Goal: Information Seeking & Learning: Find specific fact

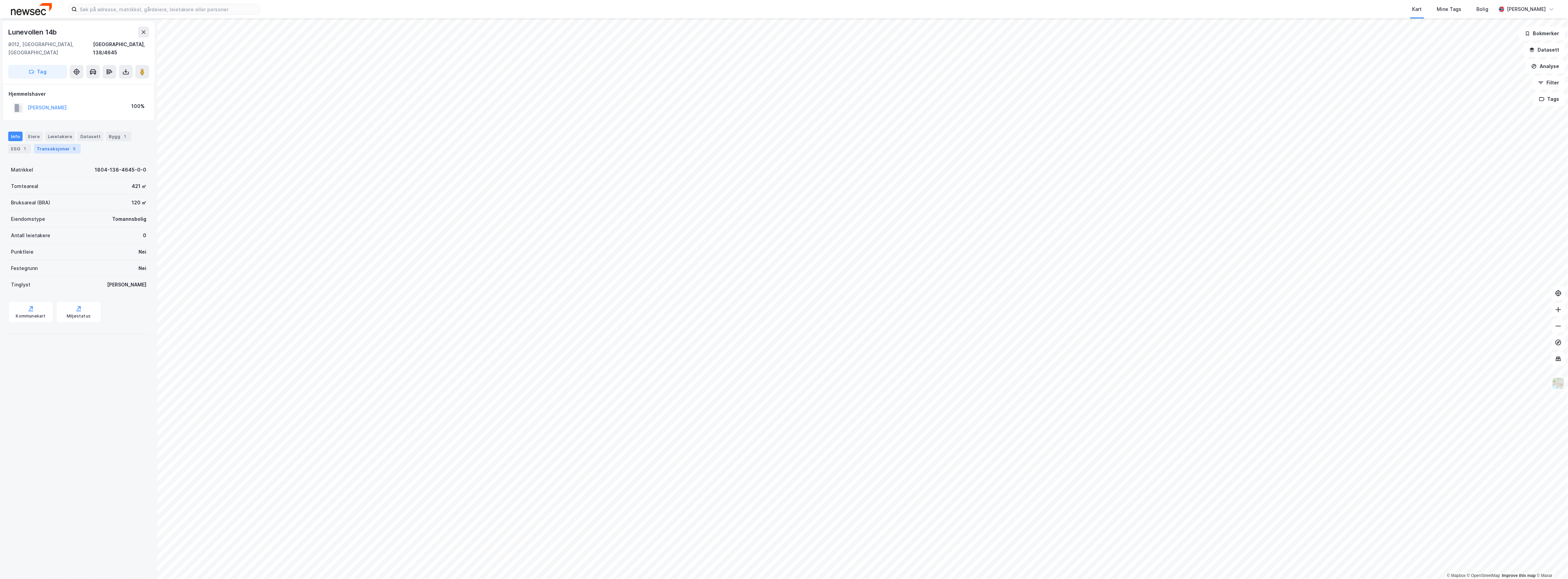
click at [57, 144] on div "Transaksjoner 5" at bounding box center [57, 148] width 47 height 10
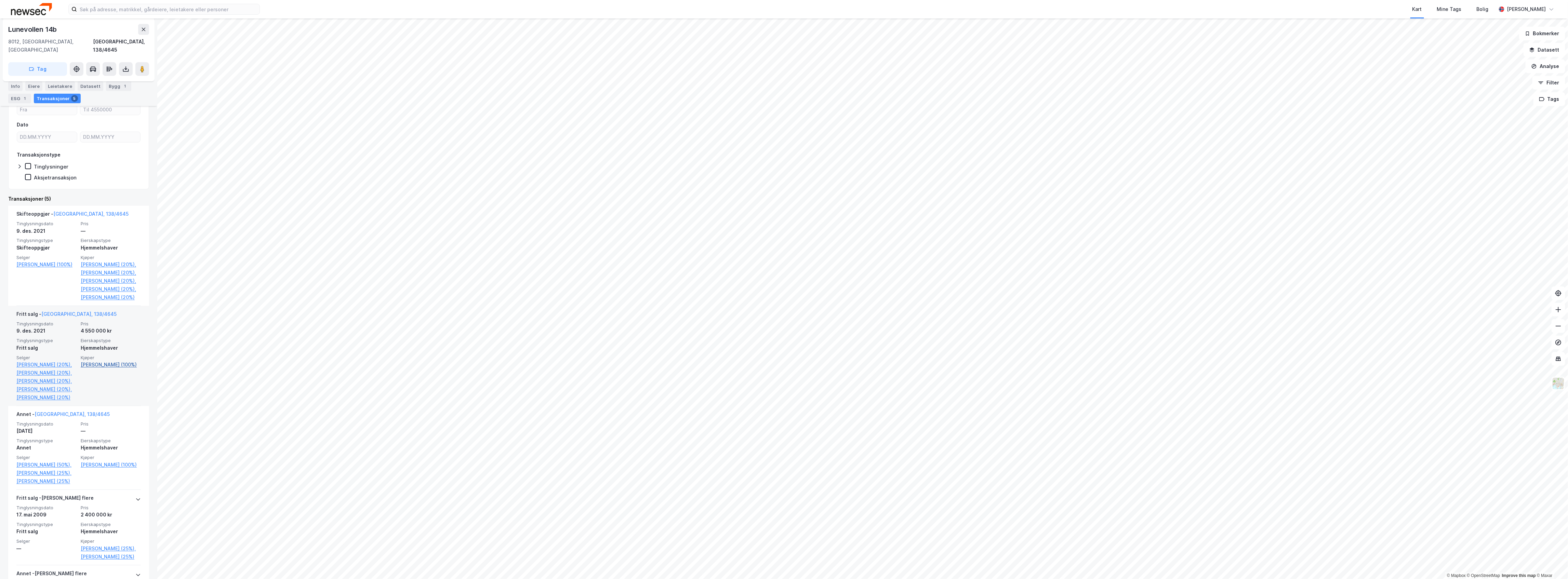
scroll to position [46, 0]
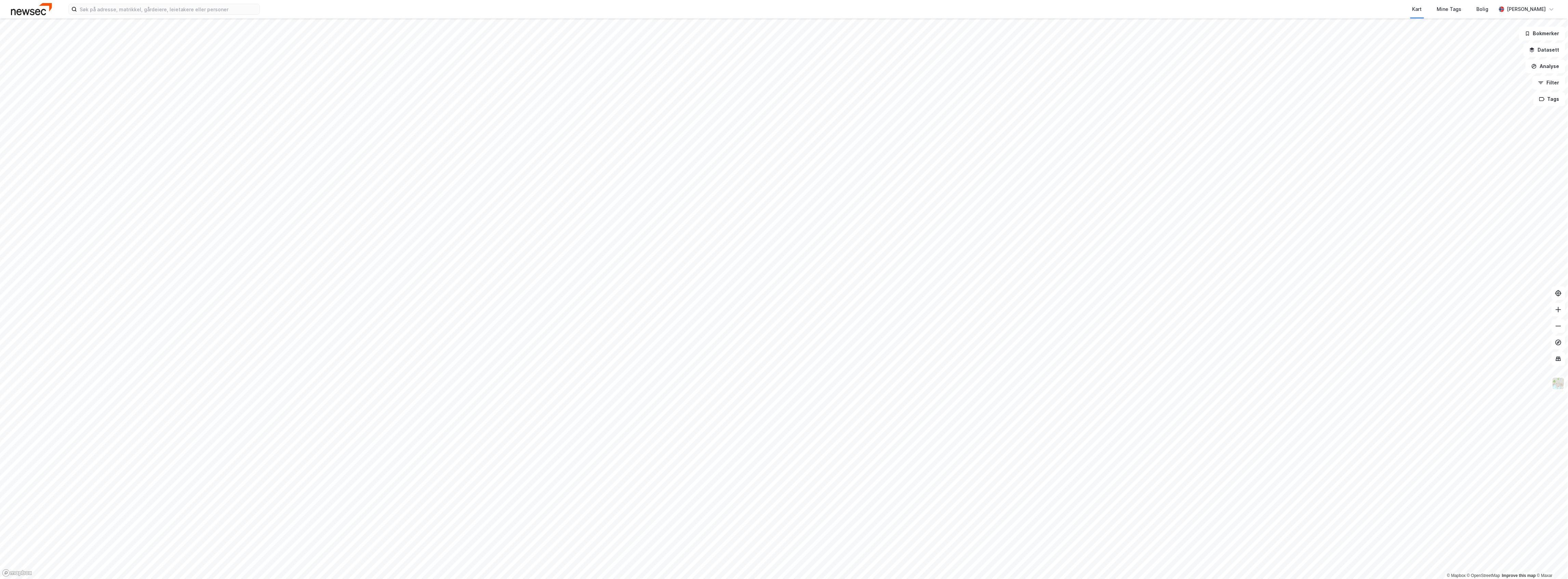
click at [748, 578] on html "Kart Mine Tags Bolig Martin Omnes © Mapbox © OpenStreetMap Improve this map © M…" at bounding box center [784, 290] width 1568 height 579
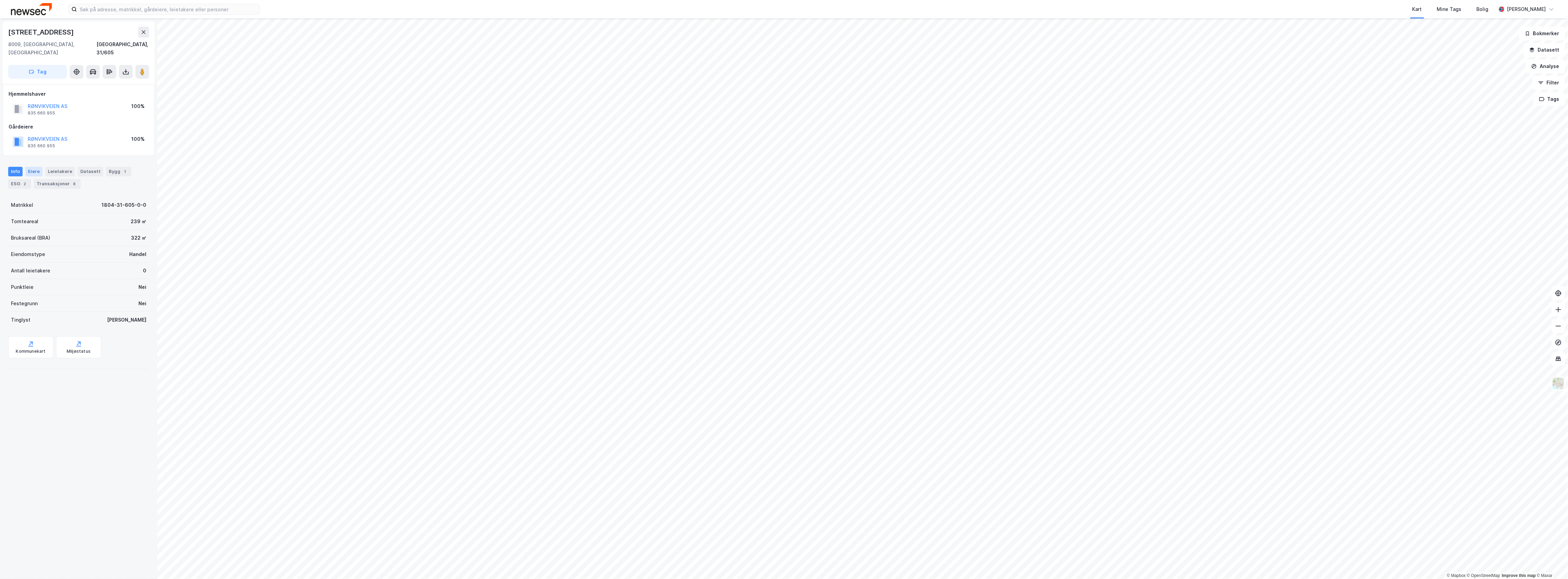
click at [32, 167] on div "Eiere" at bounding box center [34, 172] width 17 height 10
click at [70, 238] on link "Rønvikveien AS" at bounding box center [72, 241] width 37 height 6
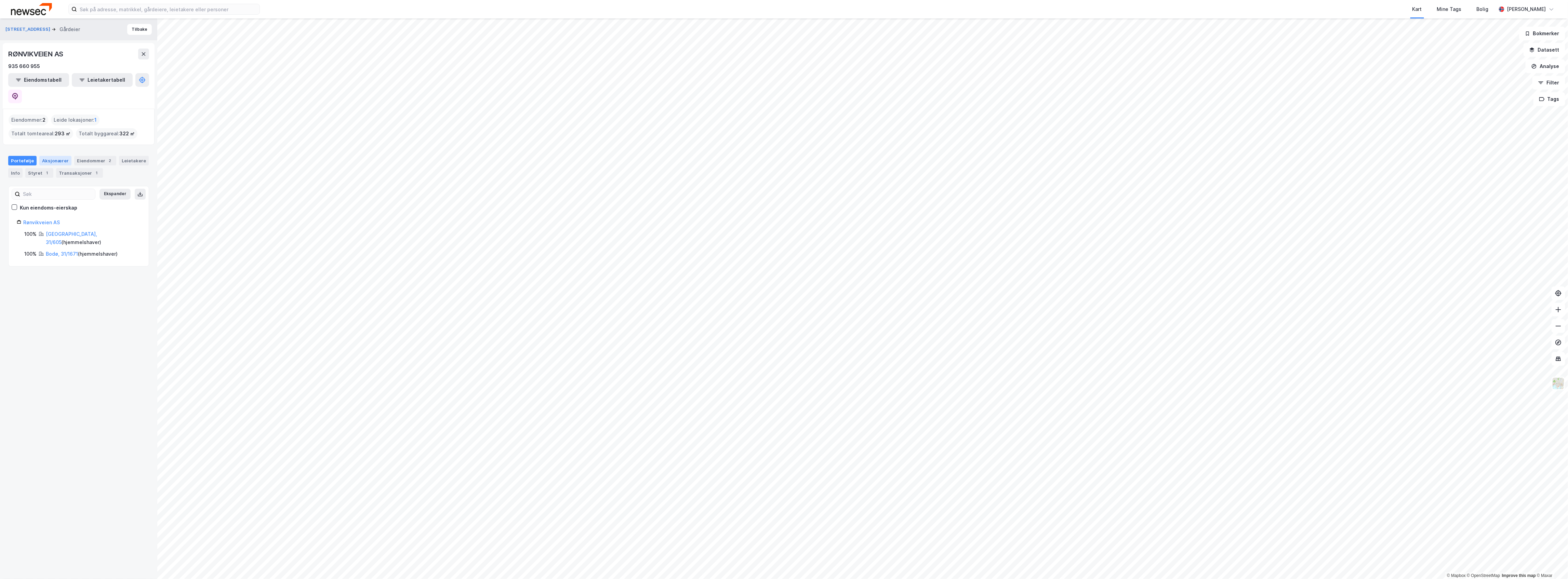
click at [56, 156] on div "Aksjonærer" at bounding box center [55, 161] width 32 height 10
click at [18, 93] on icon at bounding box center [15, 96] width 6 height 7
click at [27, 156] on div "Portefølje" at bounding box center [22, 161] width 29 height 10
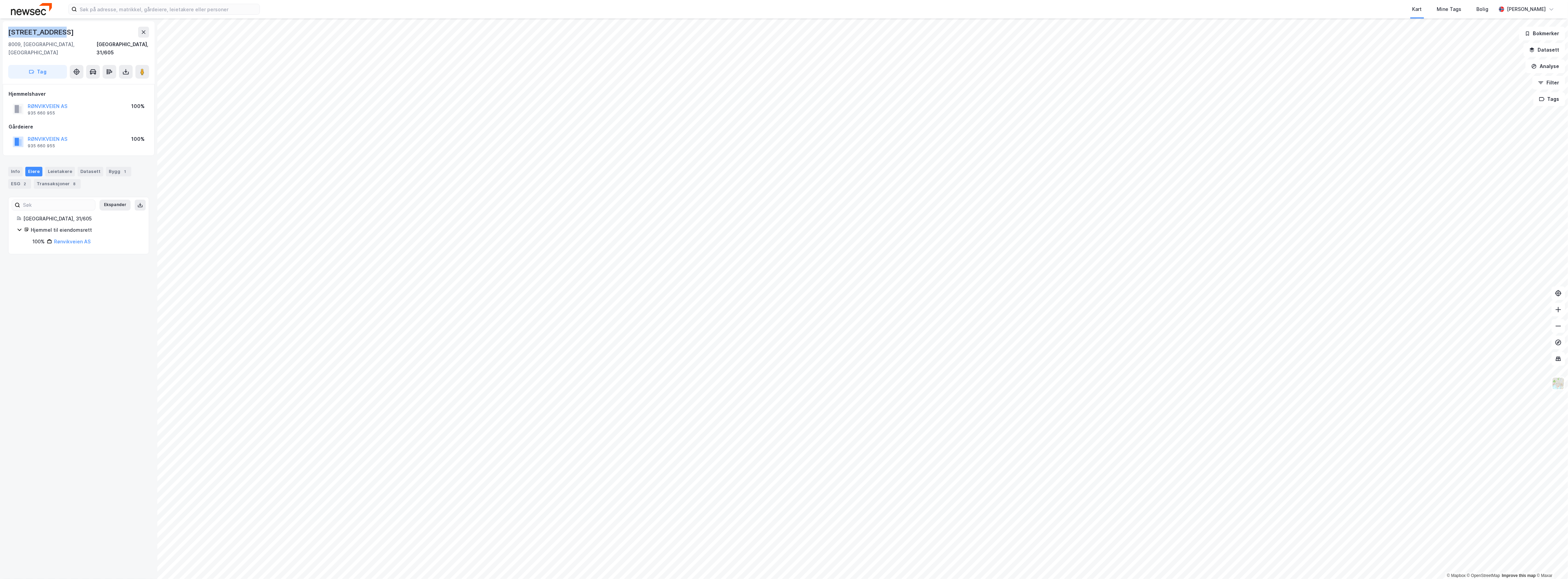
drag, startPoint x: 65, startPoint y: 33, endPoint x: 5, endPoint y: 30, distance: 60.1
click at [5, 30] on div "Rønvikveien 51 8009, Bodø, Nordland Bodø, 31/605 Tag" at bounding box center [78, 52] width 152 height 63
copy div "Rønvikveien 51"
